Goal: Task Accomplishment & Management: Use online tool/utility

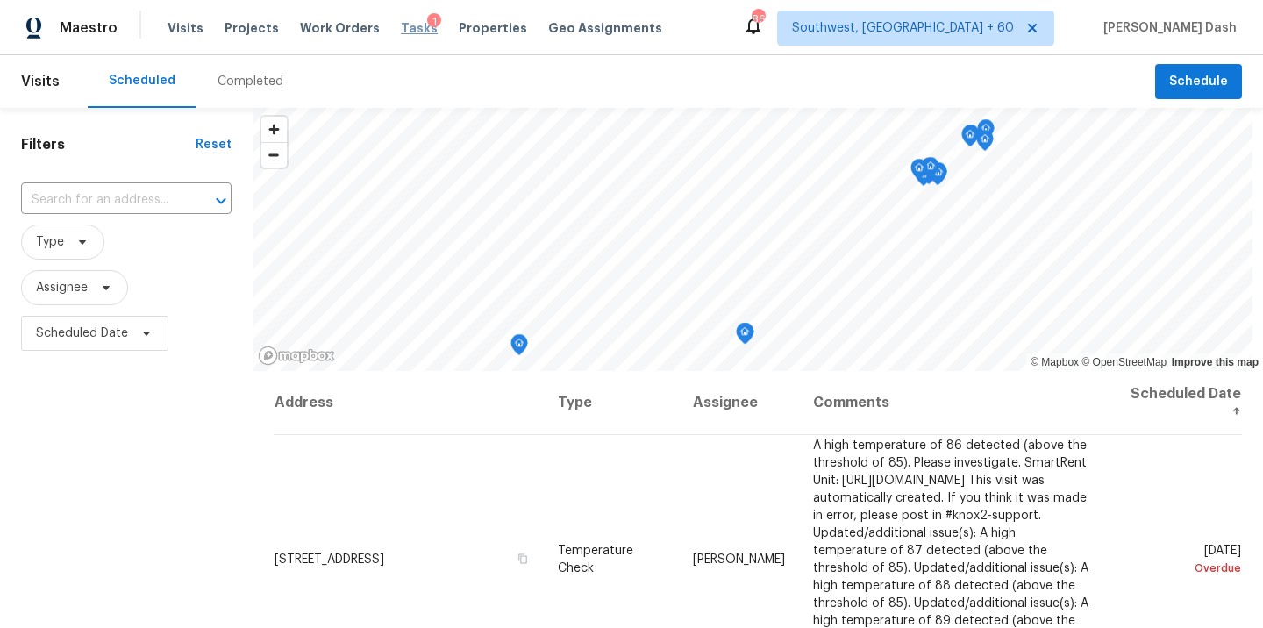
click at [401, 30] on span "Tasks" at bounding box center [419, 28] width 37 height 12
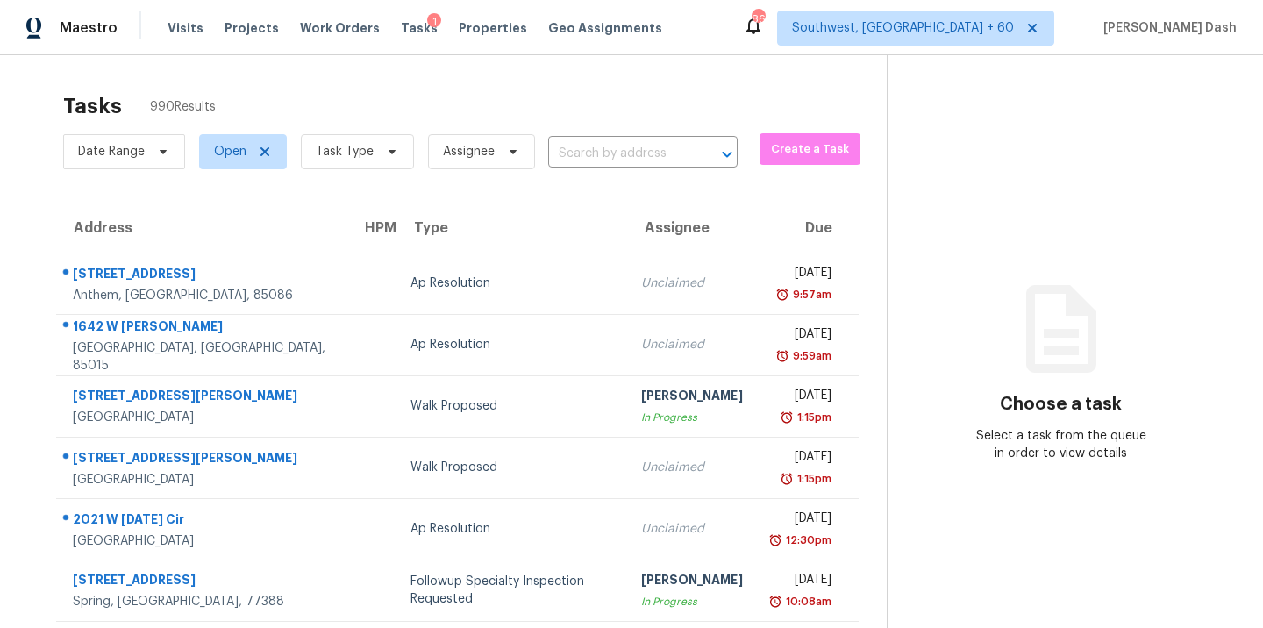
click at [580, 152] on input "text" at bounding box center [618, 153] width 140 height 27
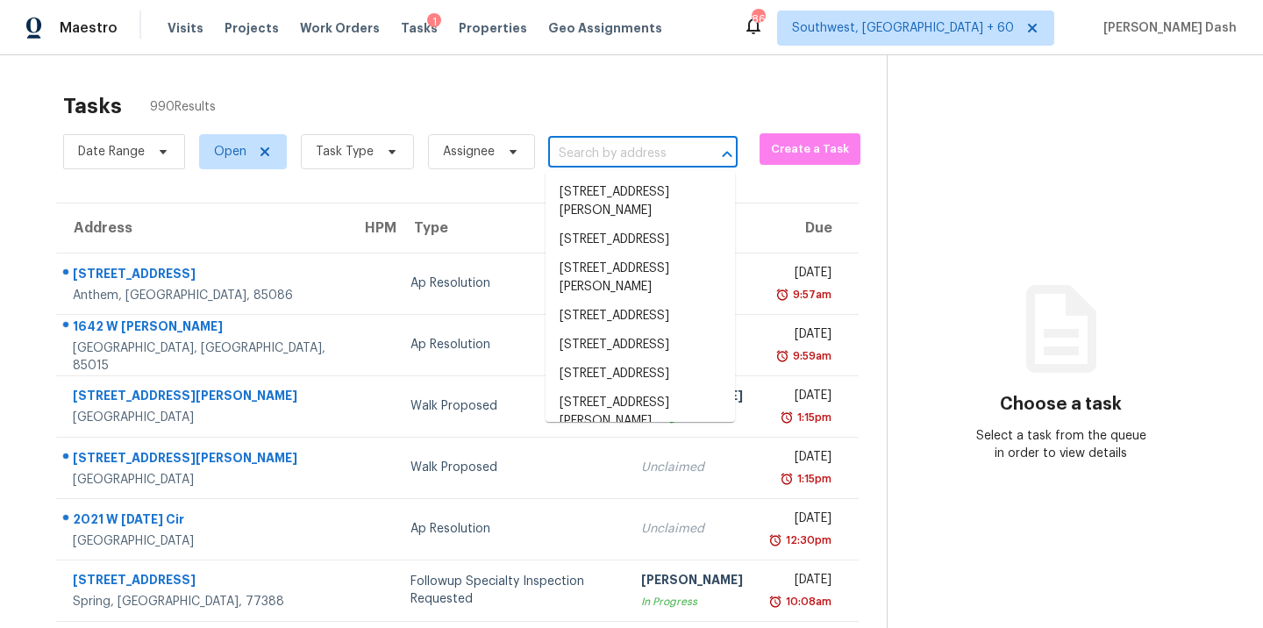
paste input "[STREET_ADDRESS][PERSON_NAME]"
type input "[STREET_ADDRESS][PERSON_NAME]"
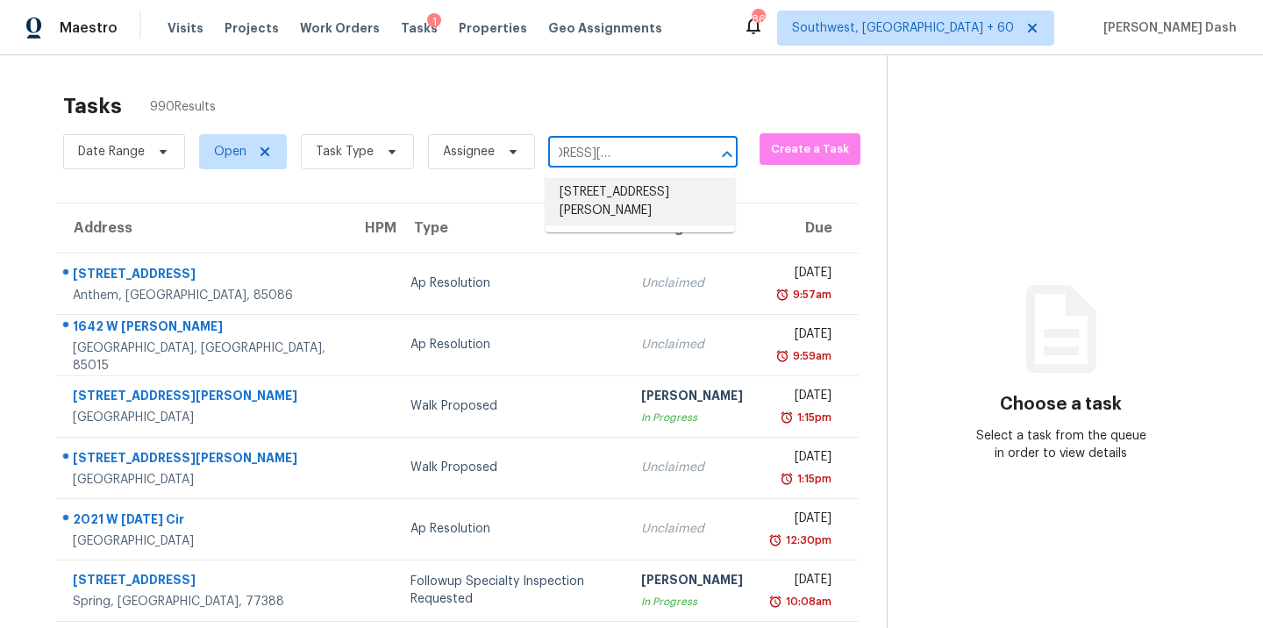
click at [602, 197] on li "[STREET_ADDRESS][PERSON_NAME]" at bounding box center [641, 201] width 190 height 47
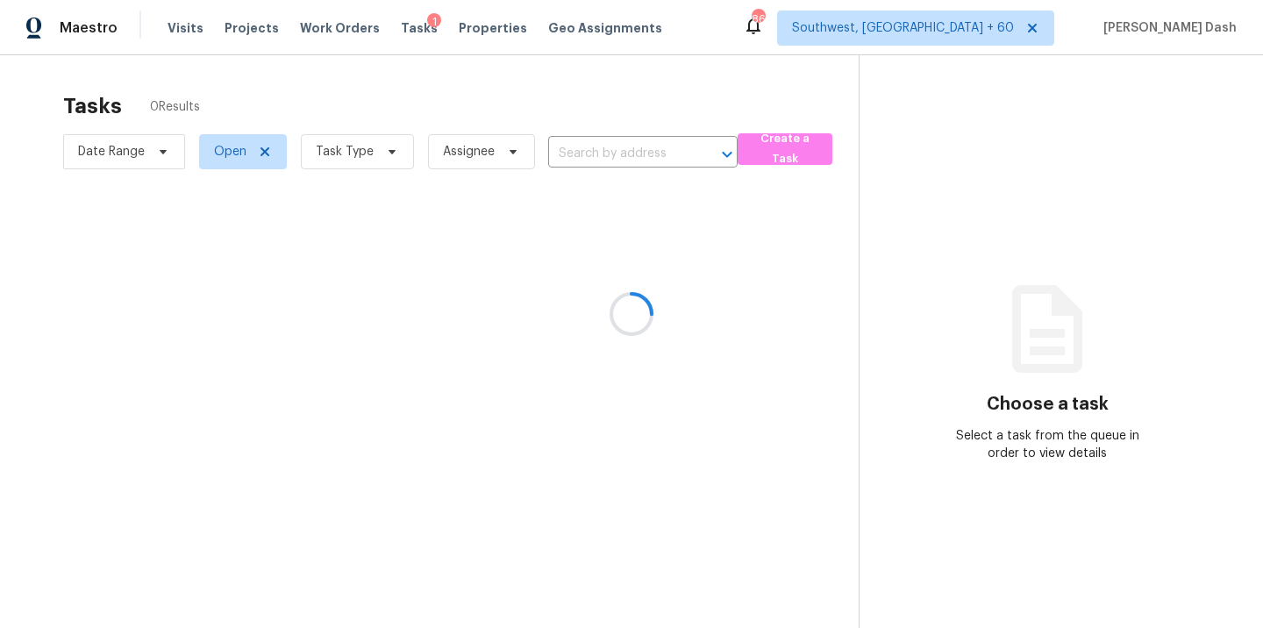
type input "[STREET_ADDRESS][PERSON_NAME]"
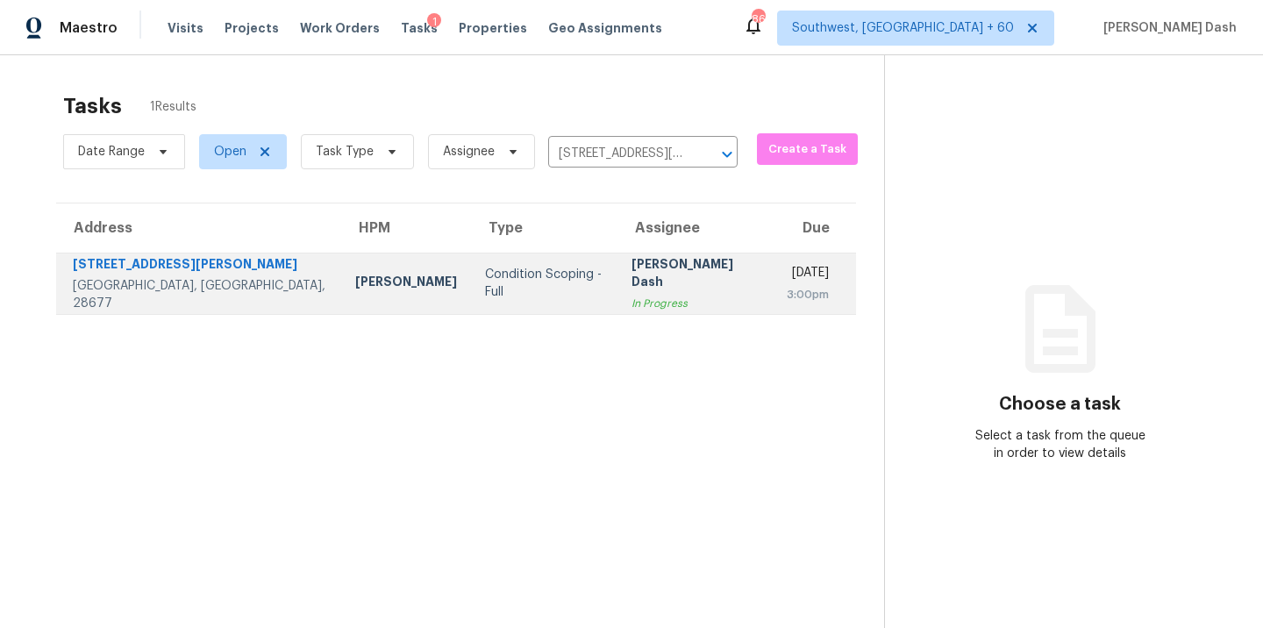
click at [485, 276] on div "Condition Scoping - Full" at bounding box center [544, 283] width 118 height 35
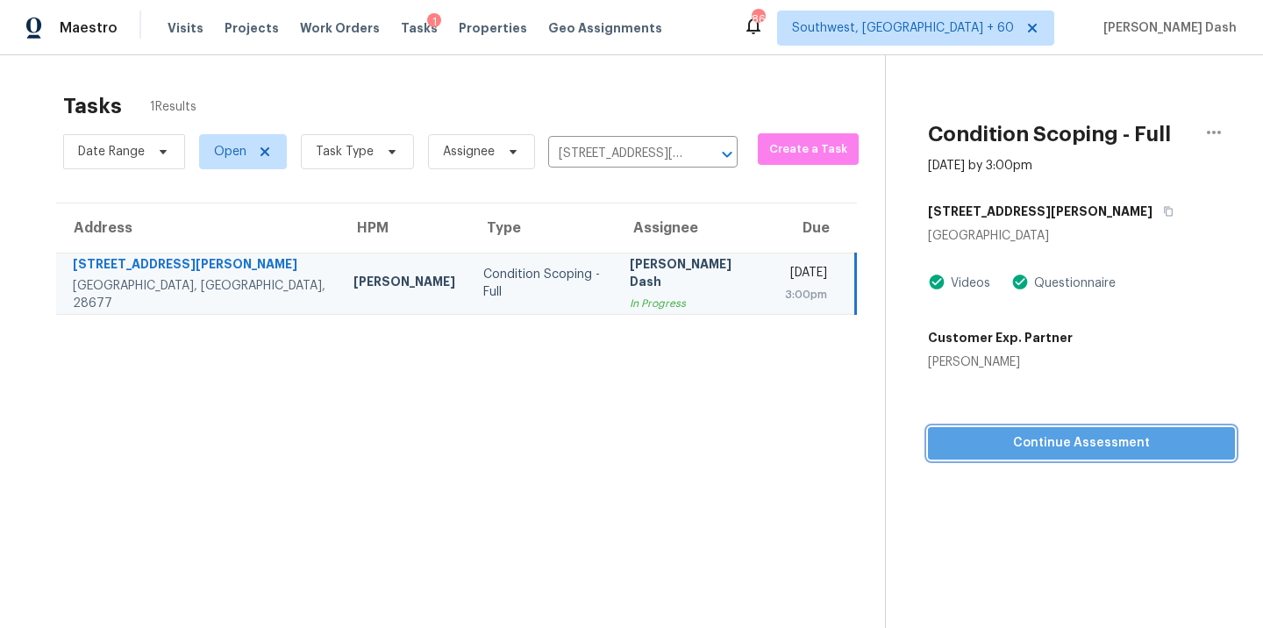
click at [1031, 439] on span "Continue Assessment" at bounding box center [1081, 444] width 279 height 22
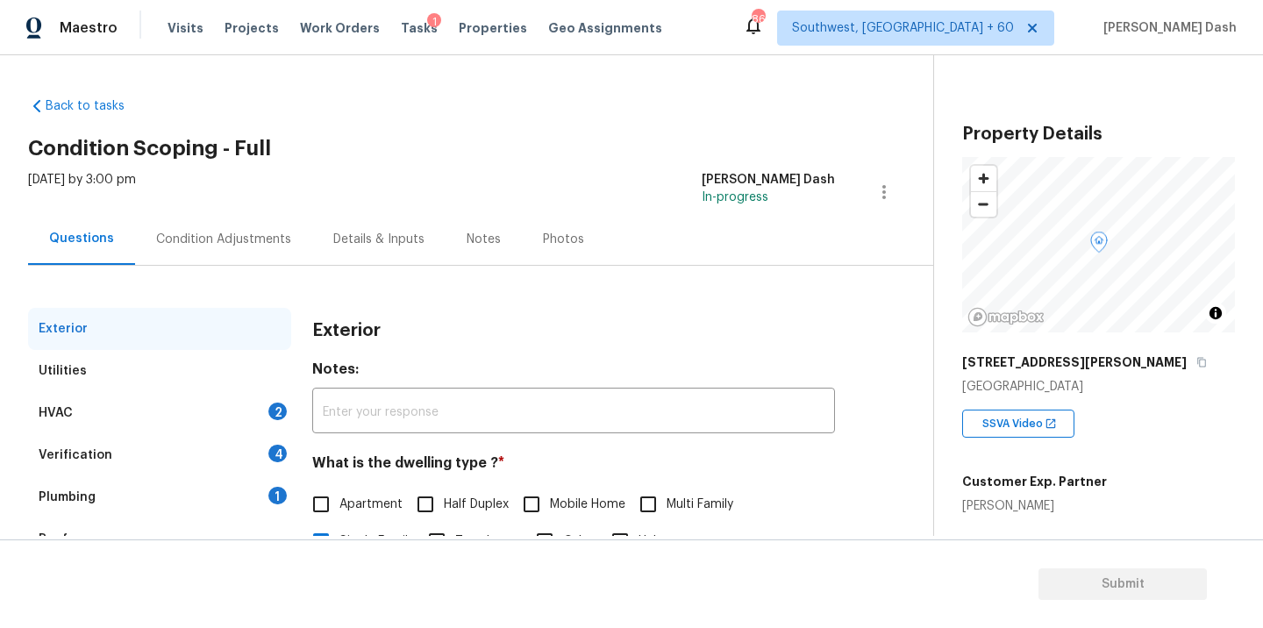
scroll to position [182, 0]
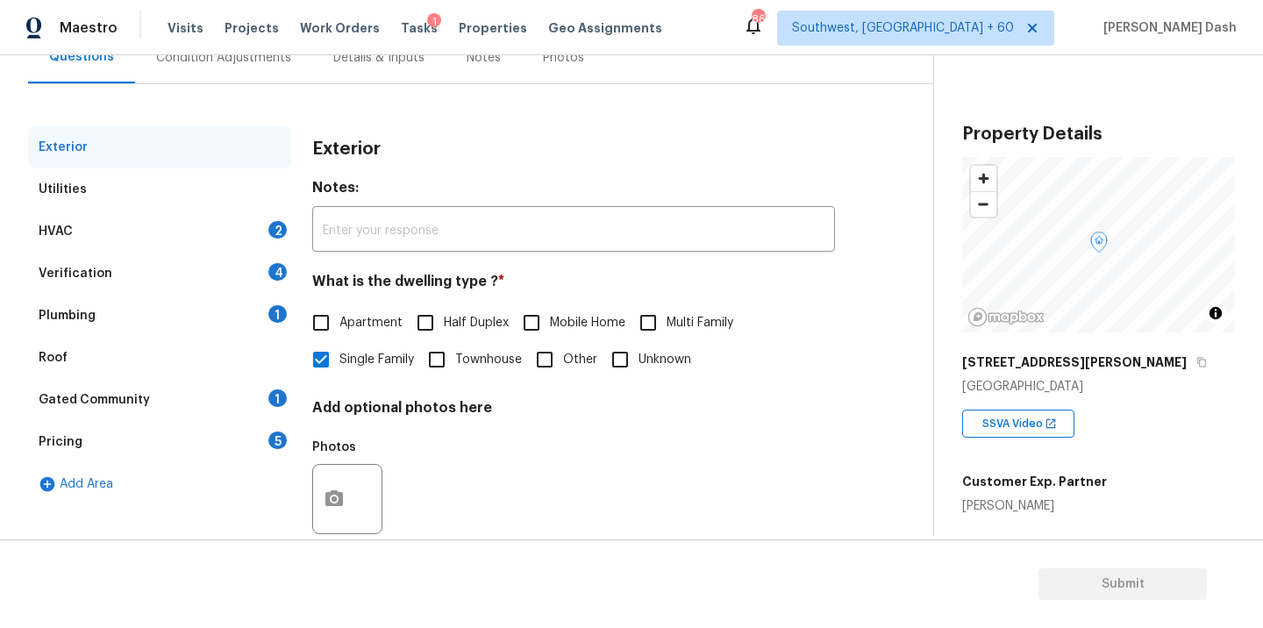
click at [251, 231] on div "HVAC 2" at bounding box center [159, 232] width 263 height 42
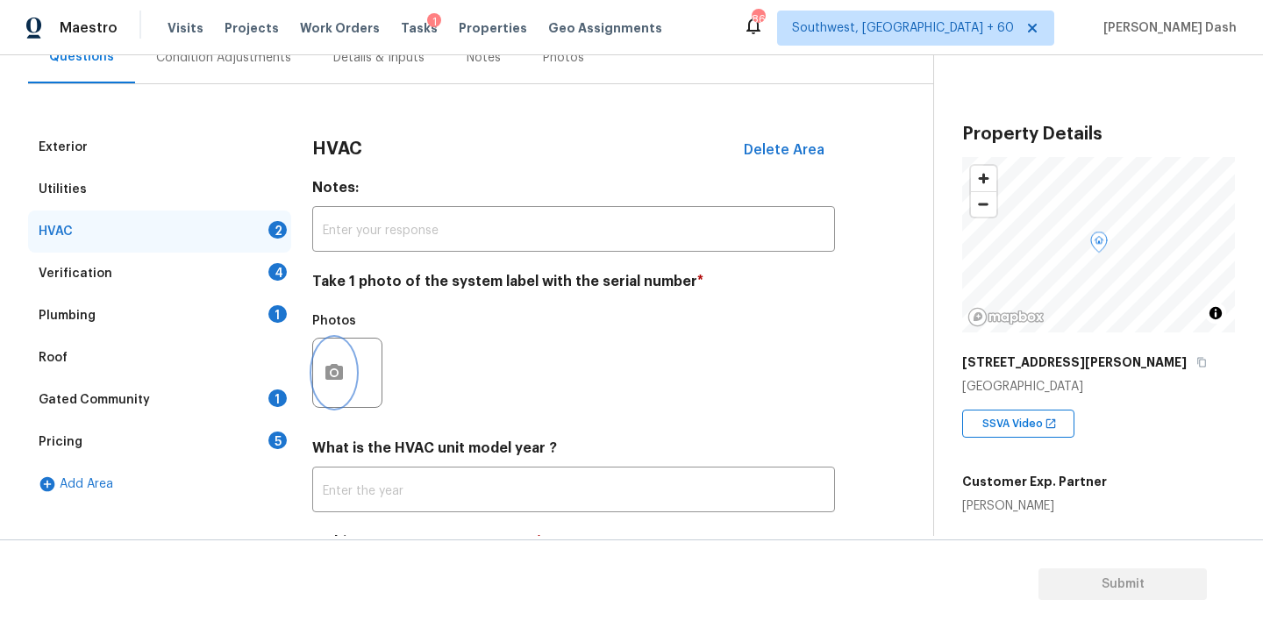
click at [340, 376] on icon "button" at bounding box center [335, 372] width 18 height 16
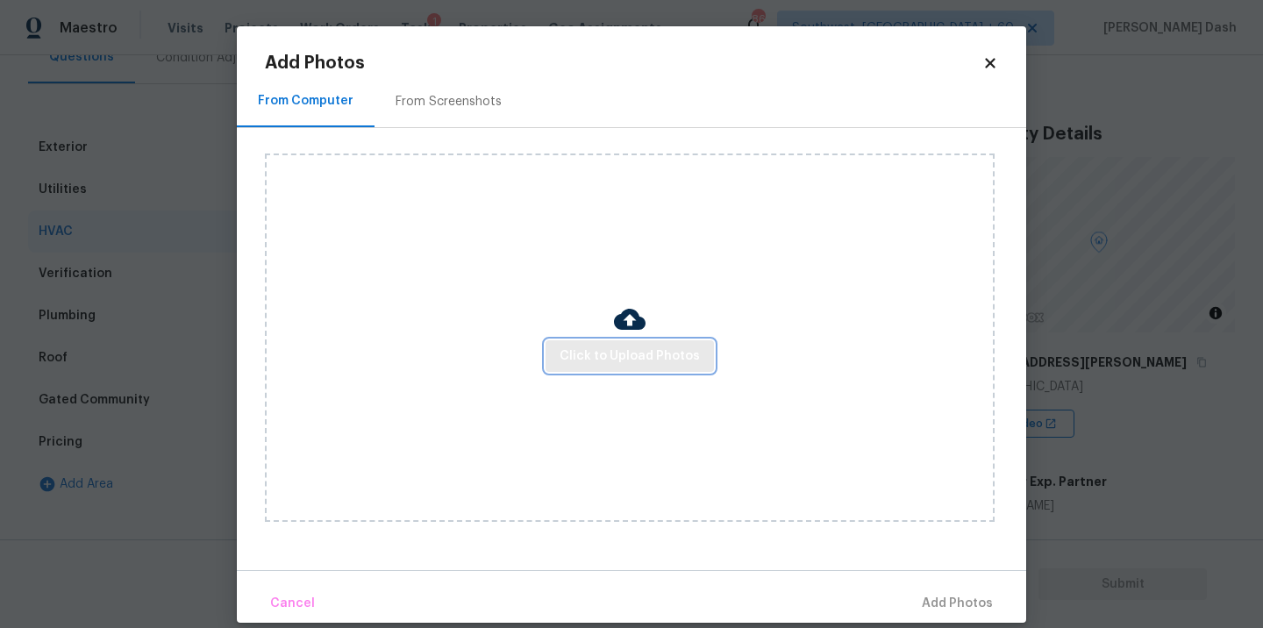
click at [591, 347] on span "Click to Upload Photos" at bounding box center [630, 357] width 140 height 22
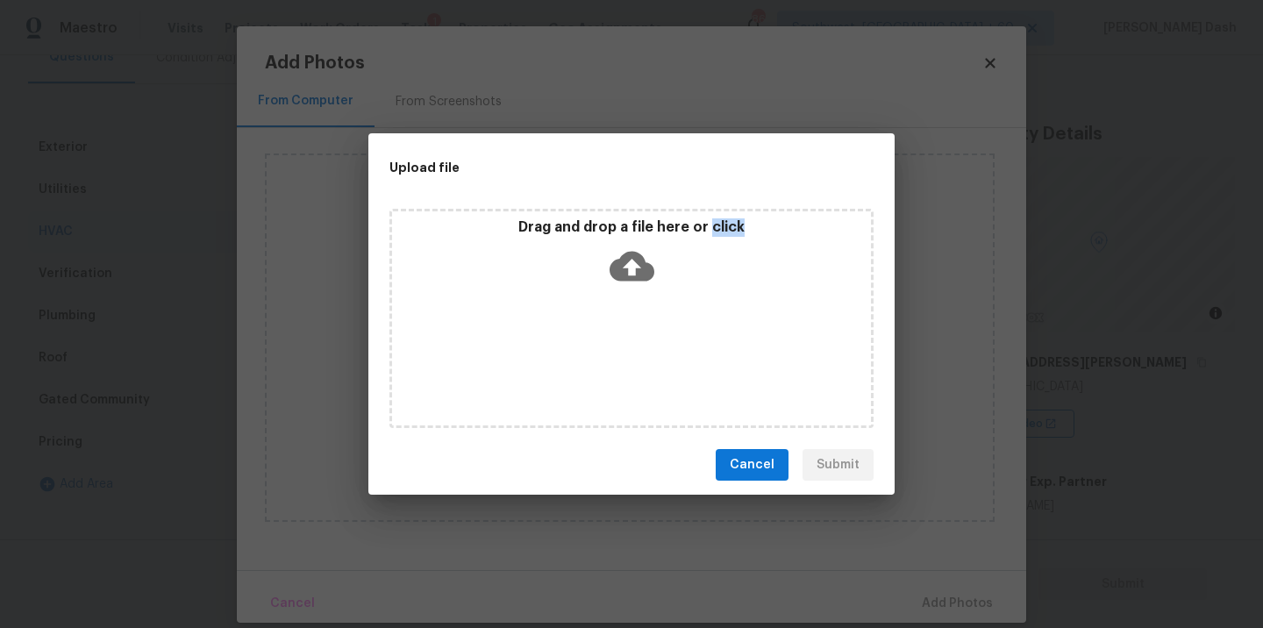
click at [591, 347] on div "Drag and drop a file here or click" at bounding box center [632, 318] width 484 height 219
